Goal: Check status: Check status

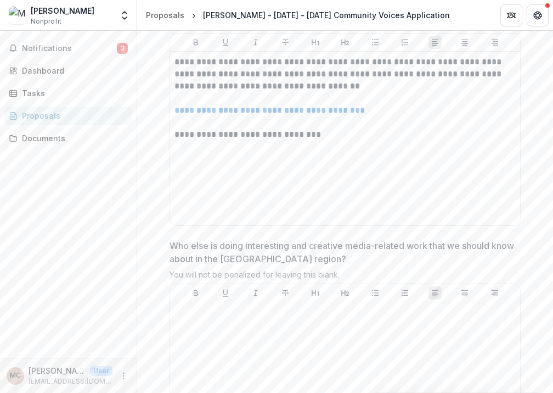
scroll to position [3045, 0]
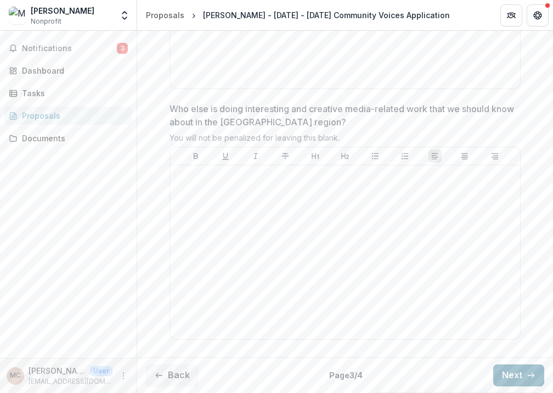
click at [513, 376] on button "Next" at bounding box center [519, 375] width 51 height 22
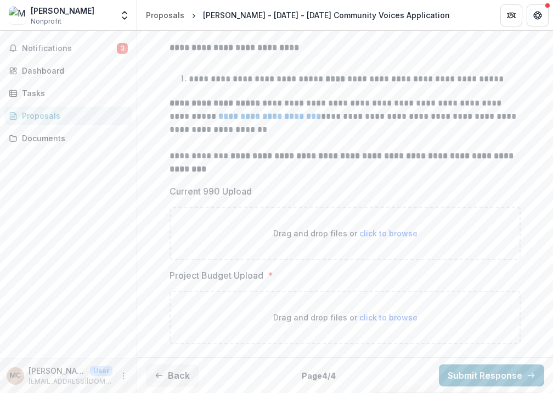
click at [161, 201] on div "**********" at bounding box center [345, 124] width 369 height 455
click at [171, 378] on button "Back" at bounding box center [172, 375] width 53 height 22
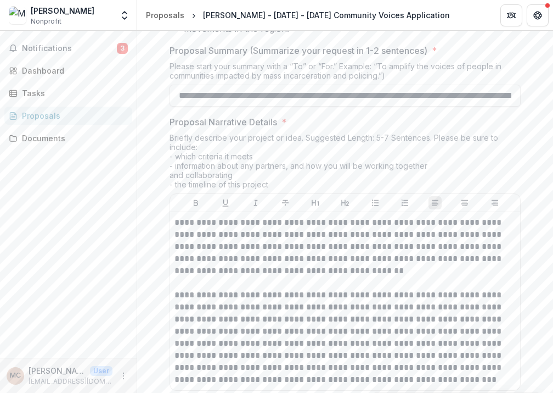
scroll to position [1017, 0]
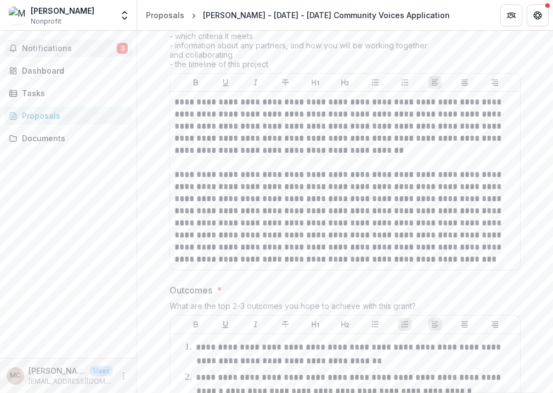
click at [61, 45] on span "Notifications" at bounding box center [69, 48] width 95 height 9
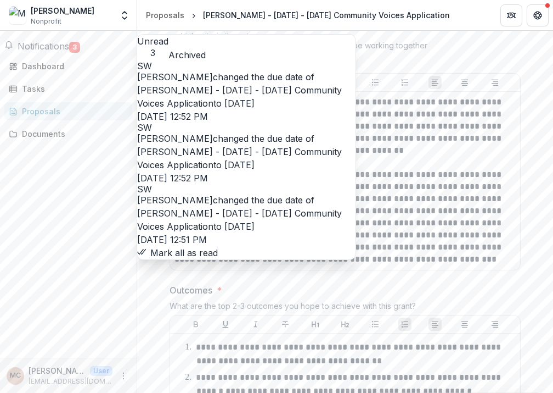
click at [186, 208] on link "[PERSON_NAME] - [DATE] - [DATE] Community Voices Application" at bounding box center [239, 220] width 205 height 24
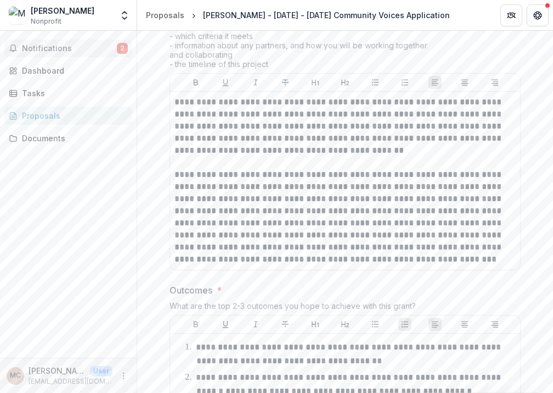
click at [66, 50] on span "Notifications" at bounding box center [69, 48] width 95 height 9
click at [49, 119] on div "Proposals" at bounding box center [73, 116] width 102 height 12
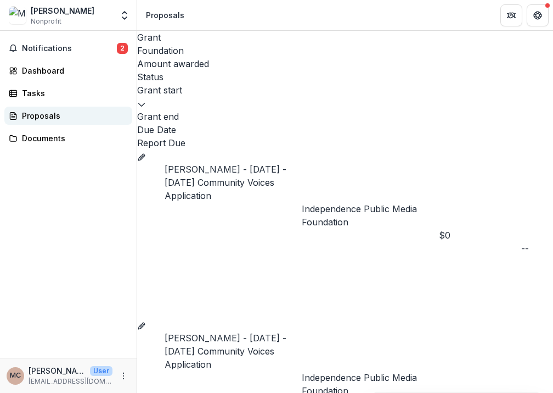
click at [49, 119] on div "Proposals" at bounding box center [73, 116] width 102 height 12
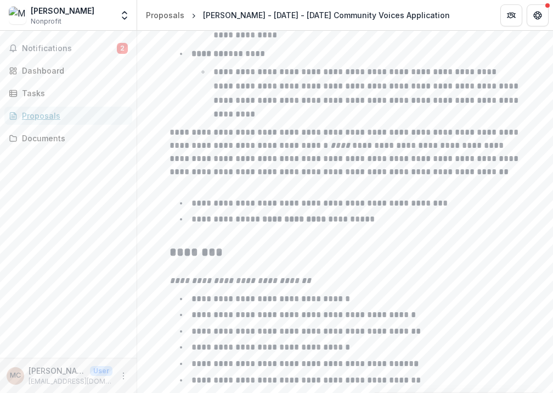
scroll to position [1815, 0]
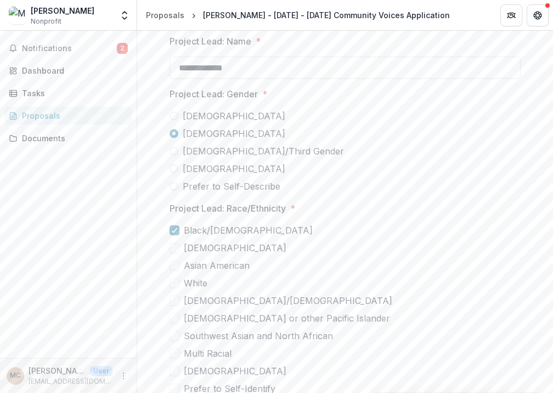
scroll to position [3282, 0]
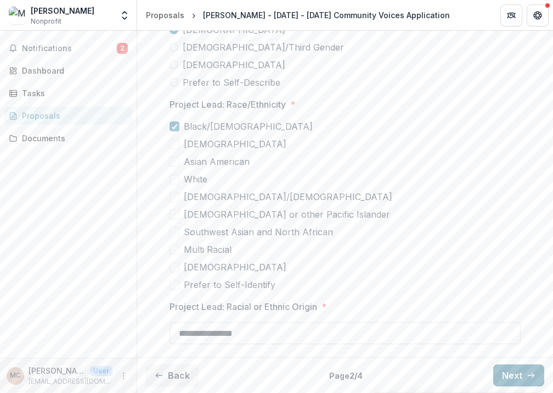
click at [497, 374] on button "Next" at bounding box center [519, 375] width 51 height 22
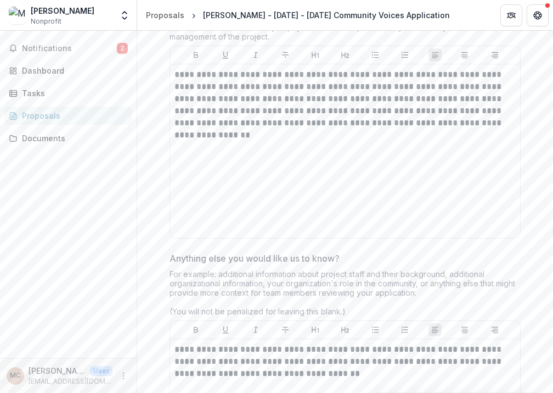
scroll to position [3045, 0]
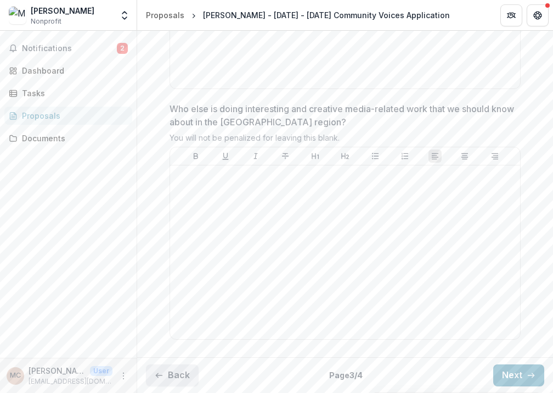
click at [184, 364] on button "Back" at bounding box center [172, 375] width 53 height 22
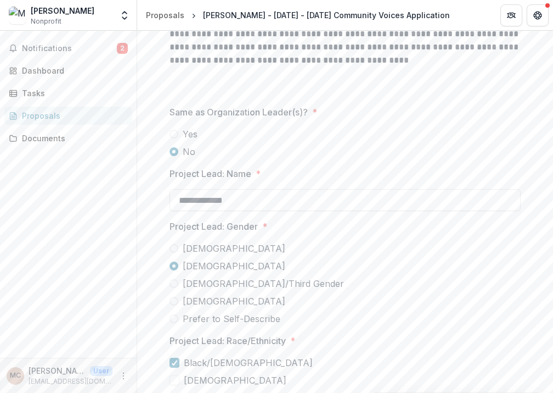
scroll to position [3282, 0]
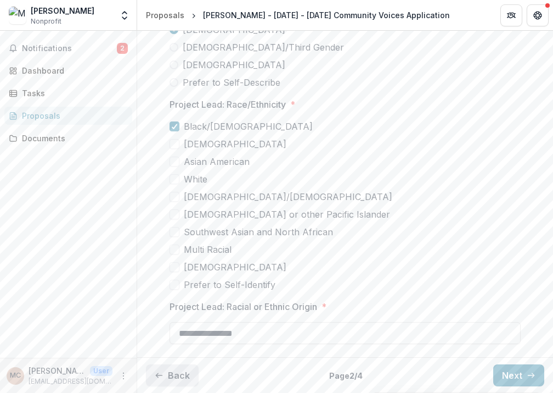
click at [174, 378] on button "Back" at bounding box center [172, 375] width 53 height 22
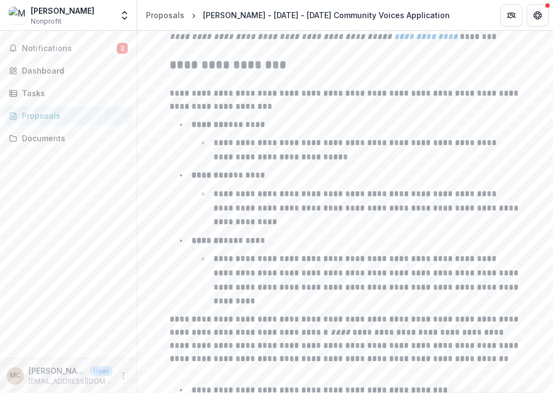
scroll to position [1815, 0]
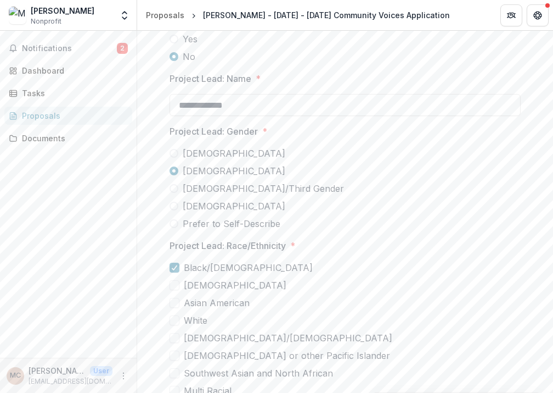
scroll to position [3282, 0]
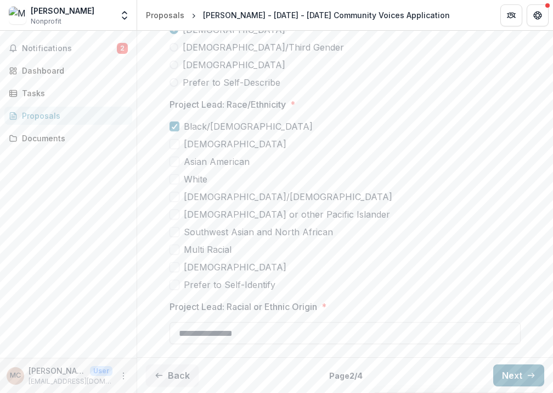
click at [522, 378] on button "Next" at bounding box center [519, 375] width 51 height 22
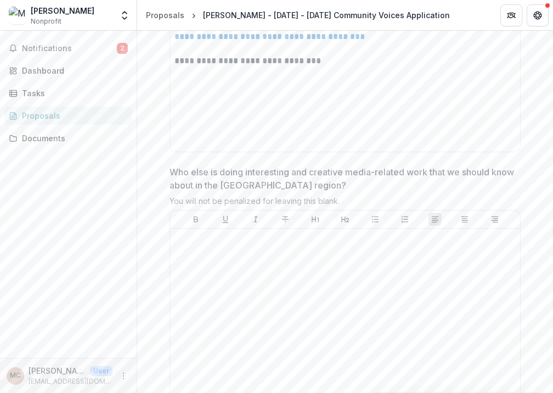
scroll to position [3045, 0]
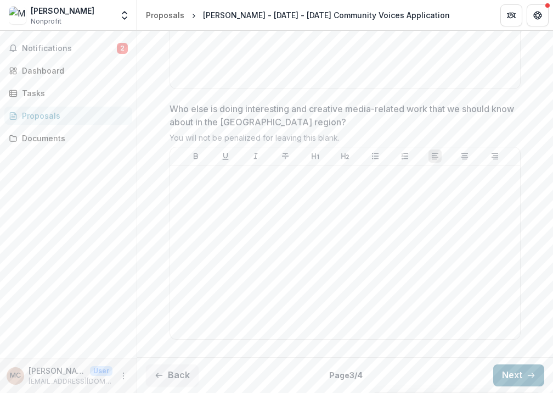
click at [500, 377] on button "Next" at bounding box center [519, 375] width 51 height 22
